Goal: Check status

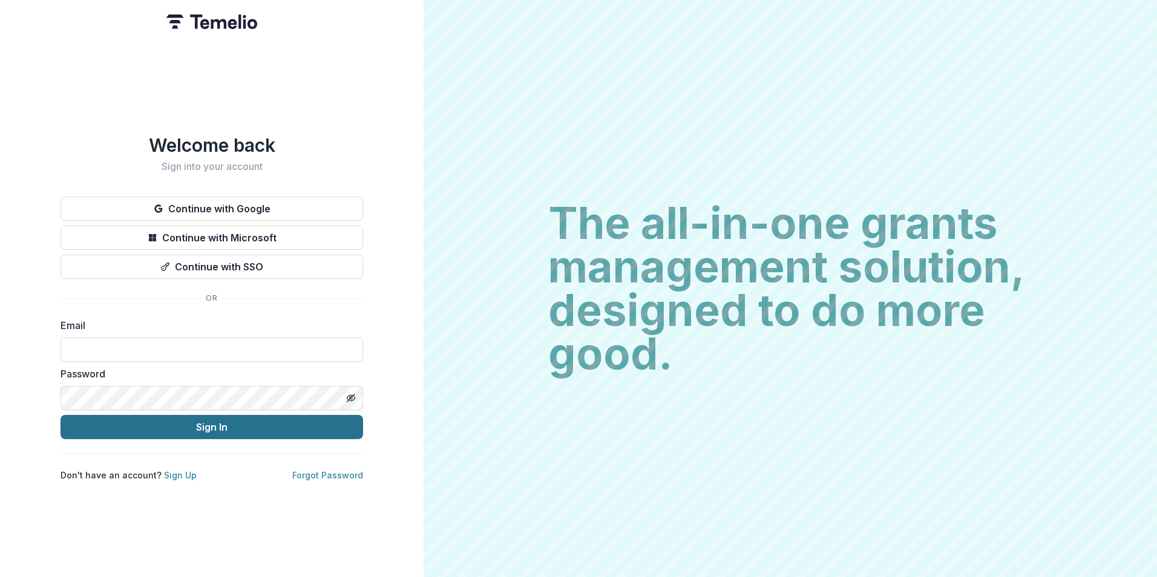
type input "**********"
click at [197, 426] on button "Sign In" at bounding box center [211, 427] width 302 height 24
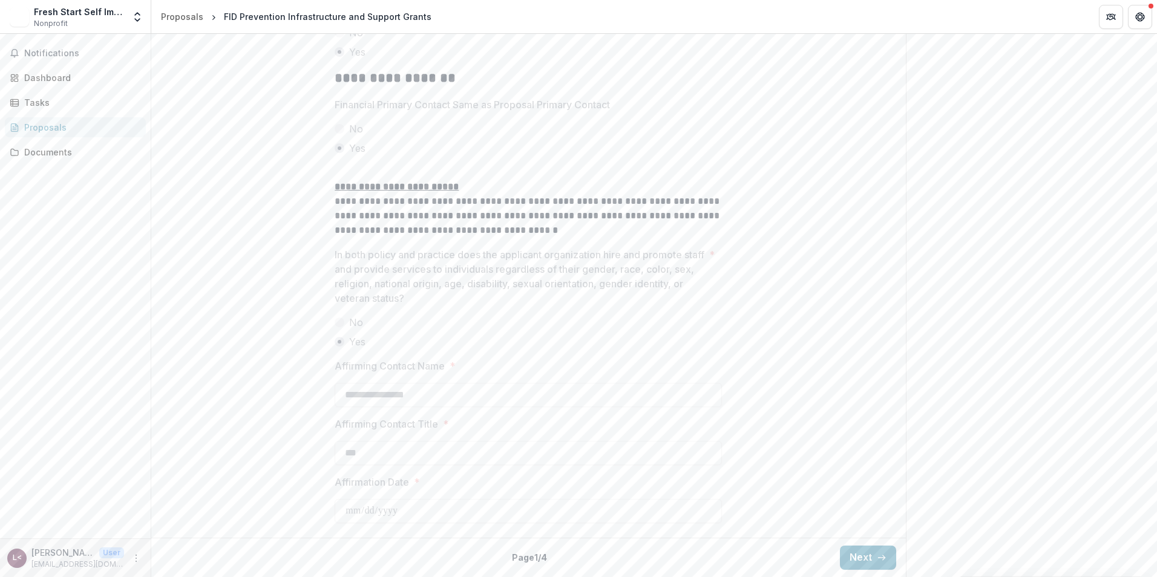
scroll to position [1994, 0]
click at [867, 556] on button "Next" at bounding box center [868, 558] width 56 height 24
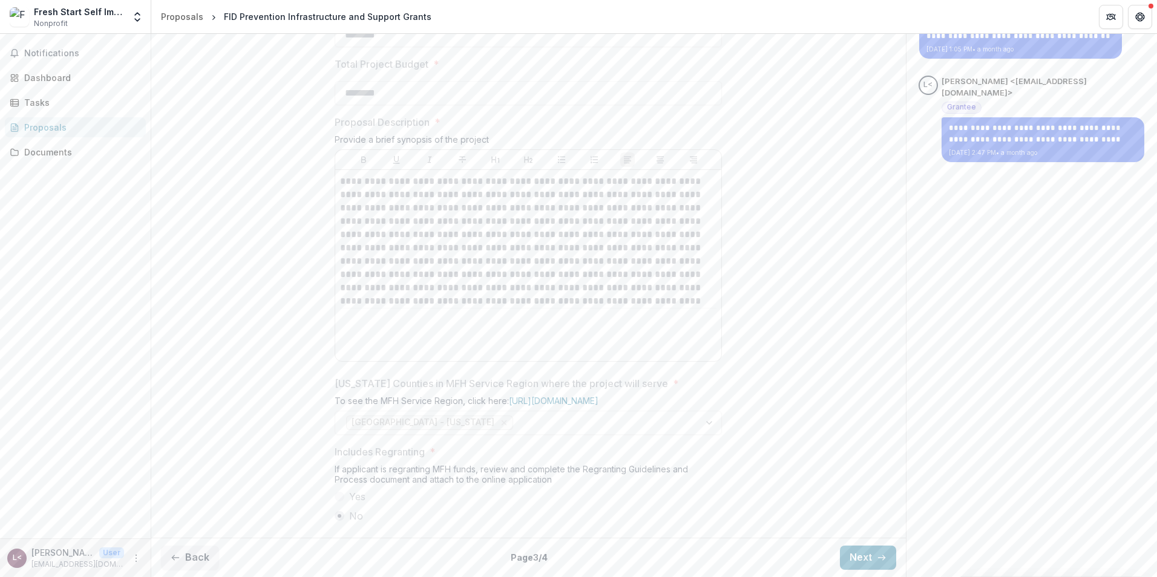
scroll to position [543, 0]
click at [866, 566] on button "Next" at bounding box center [868, 558] width 56 height 24
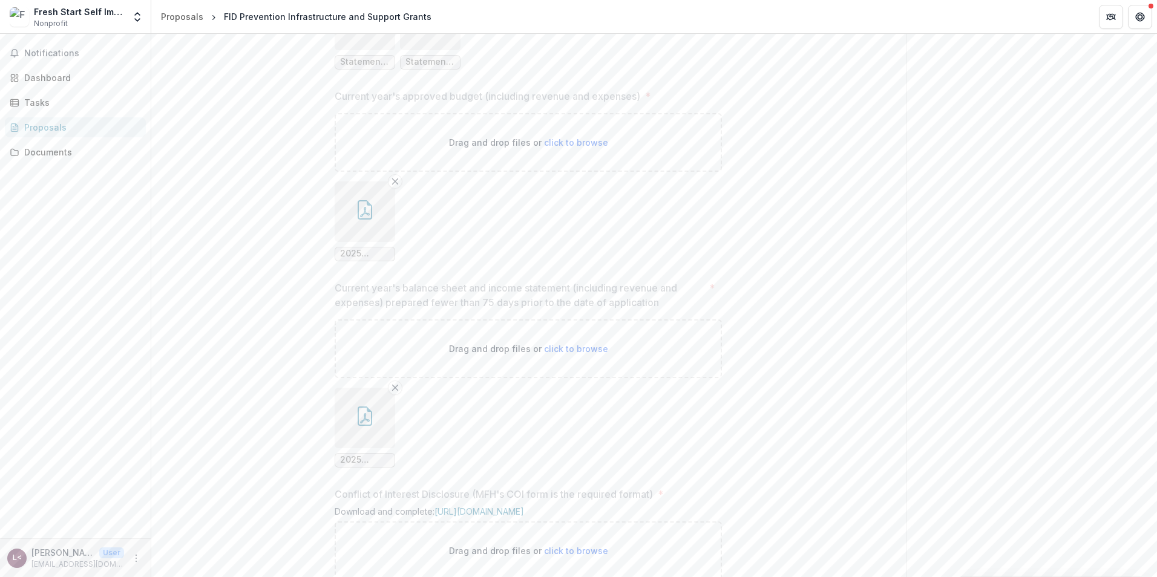
scroll to position [1692, 0]
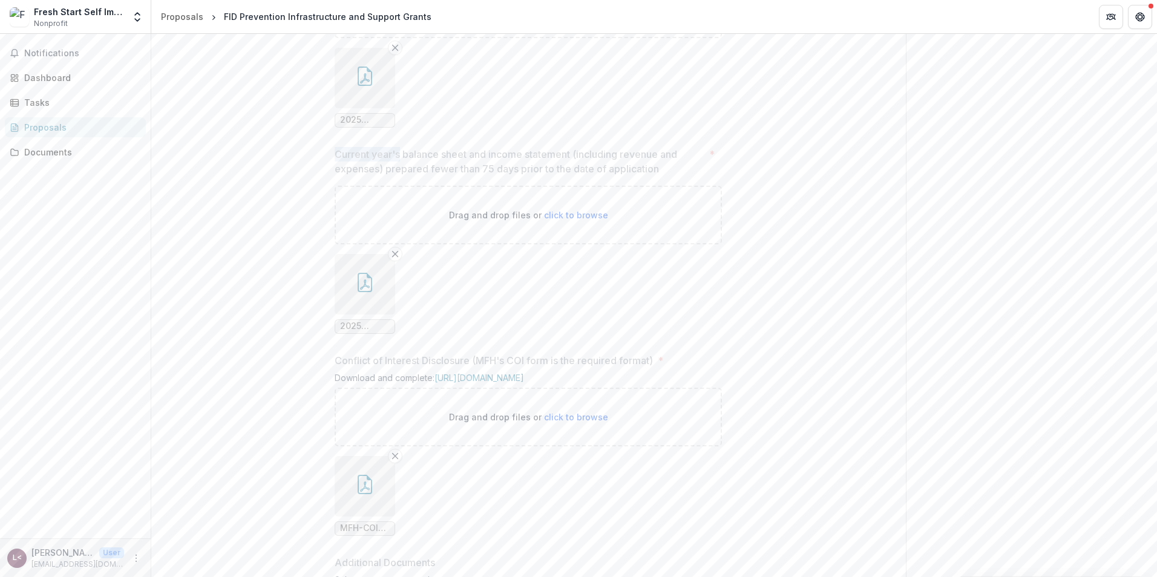
drag, startPoint x: 397, startPoint y: 255, endPoint x: 503, endPoint y: 235, distance: 107.7
